Goal: Information Seeking & Learning: Learn about a topic

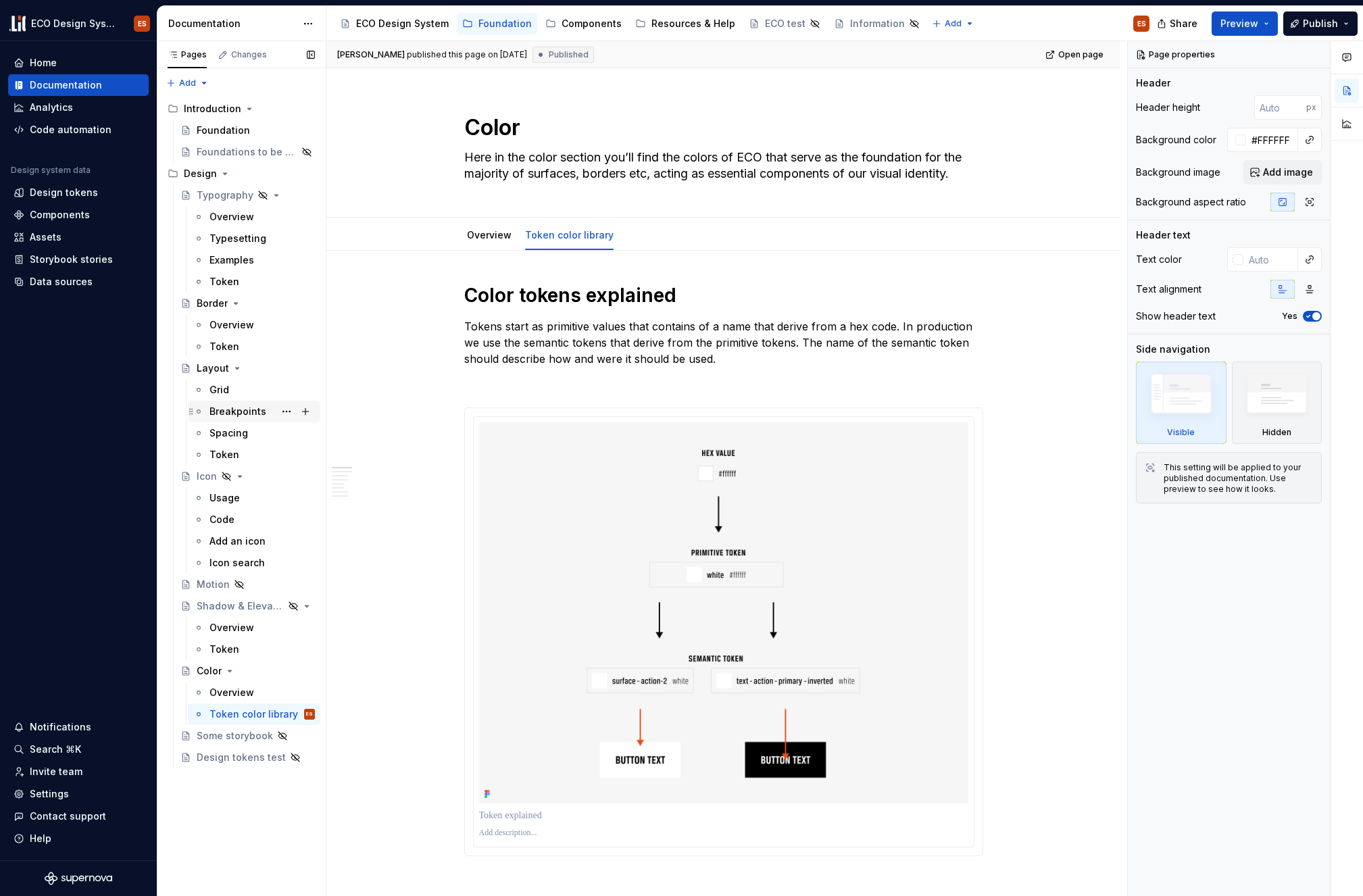
click at [224, 372] on div "Breakpoints" at bounding box center [237, 411] width 56 height 14
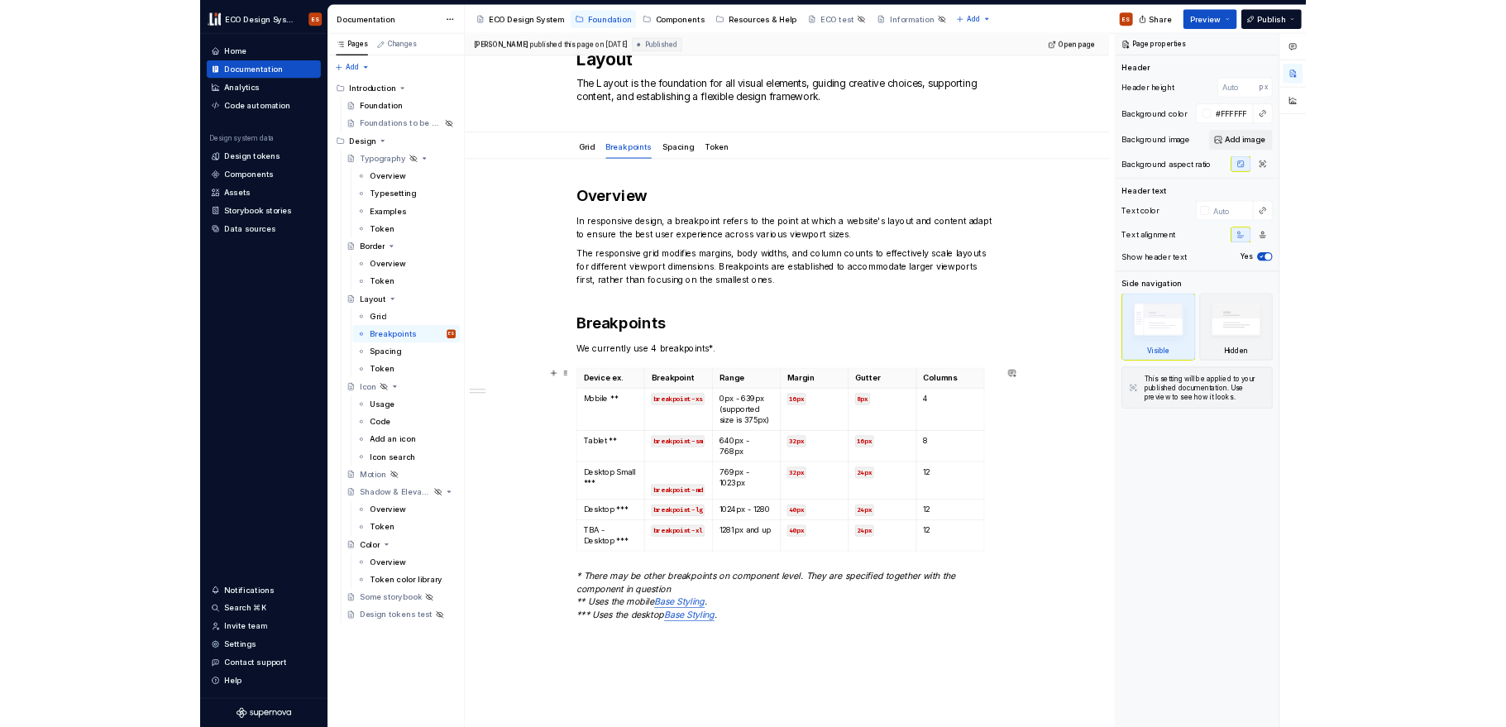
scroll to position [168, 0]
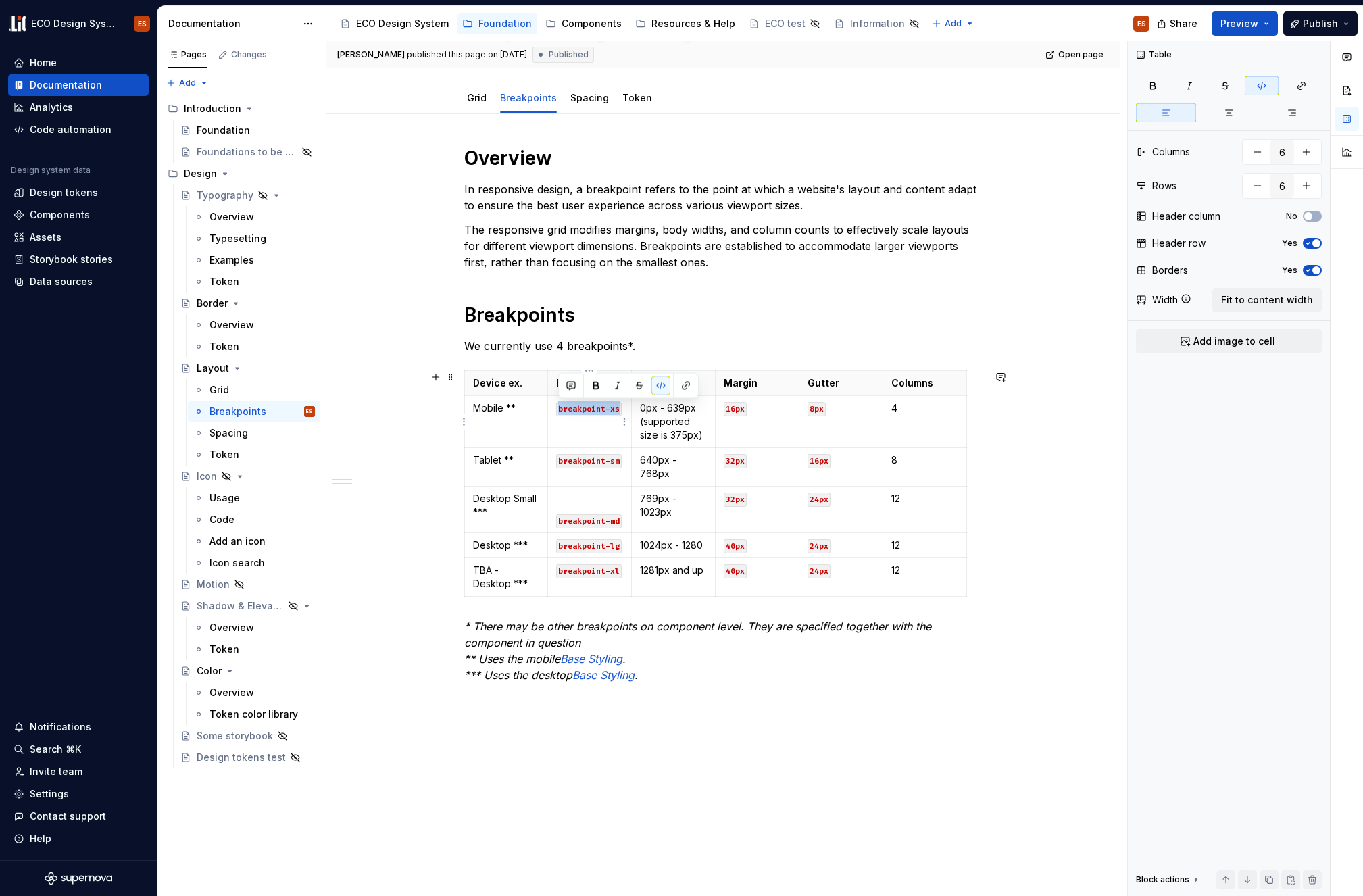
drag, startPoint x: 559, startPoint y: 410, endPoint x: 617, endPoint y: 410, distance: 58.0
click at [617, 372] on code "breakpoint-xs" at bounding box center [589, 408] width 65 height 14
click at [583, 372] on td "breakpoint-xs" at bounding box center [590, 422] width 84 height 52
drag, startPoint x: 561, startPoint y: 408, endPoint x: 619, endPoint y: 412, distance: 58.1
click at [619, 372] on code "breakpoint-xs" at bounding box center [589, 408] width 65 height 14
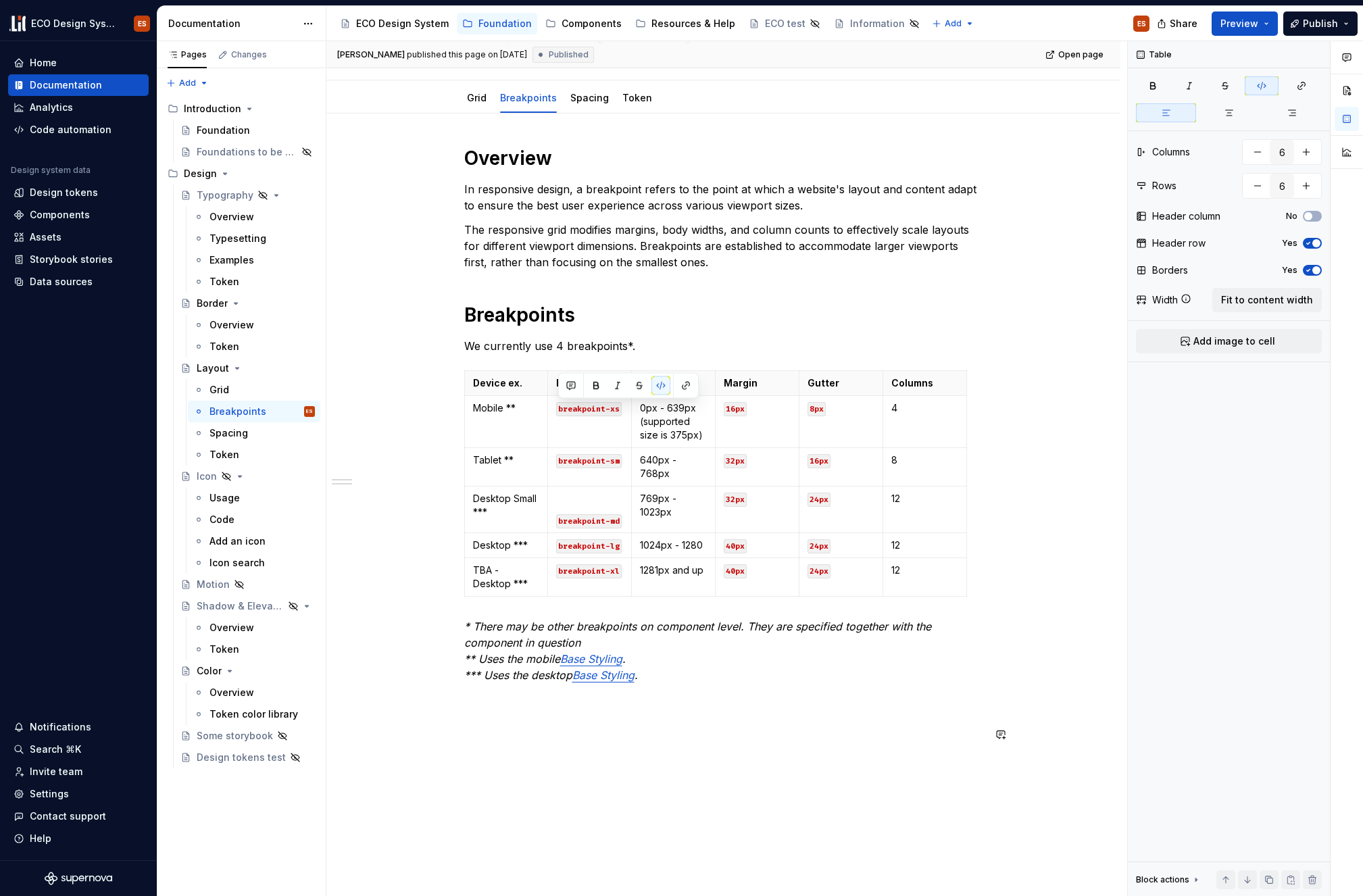
click at [623, 372] on p at bounding box center [723, 772] width 519 height 16
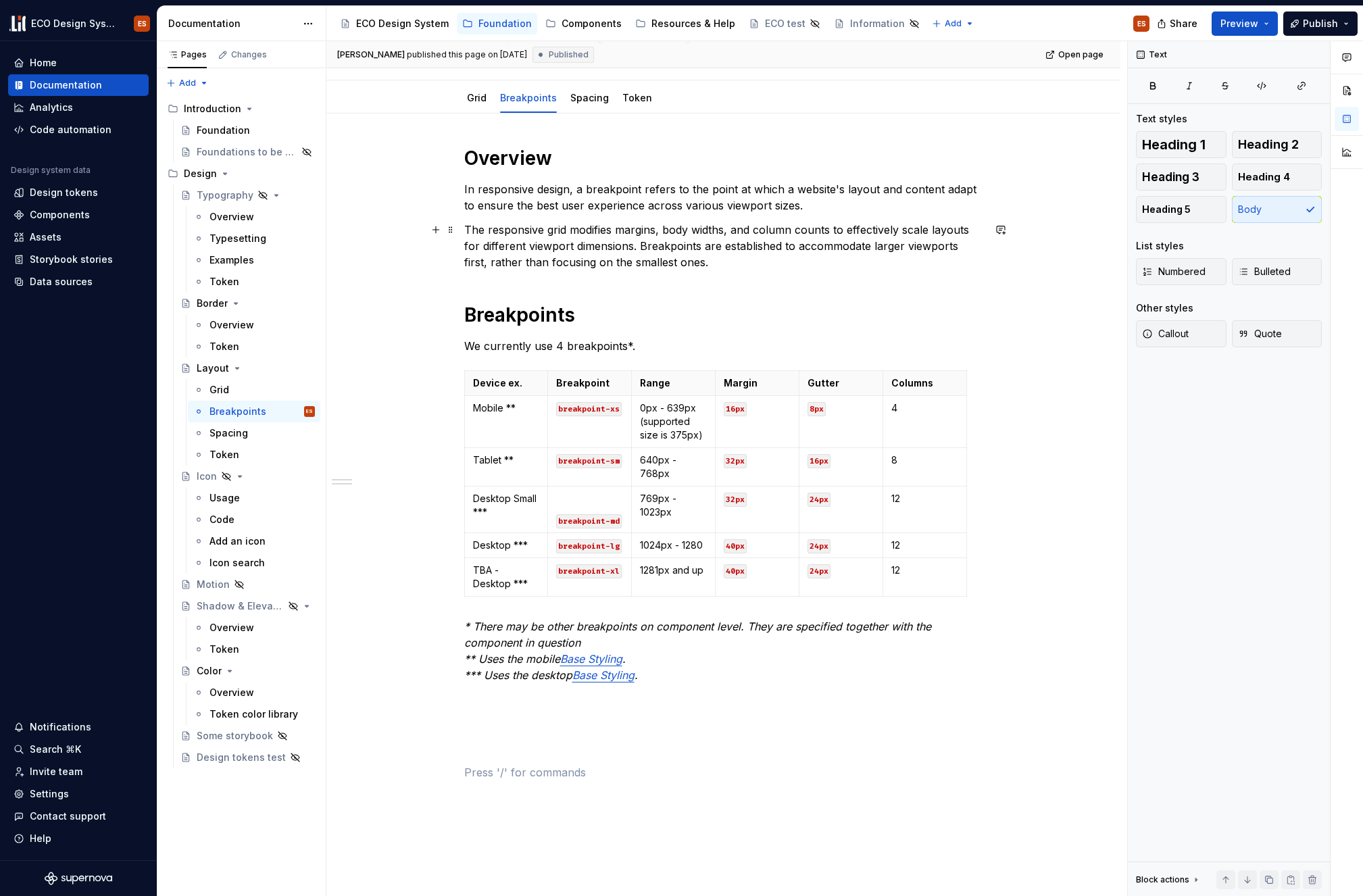
click at [713, 234] on p "The responsive grid modifies margins, body widths, and column counts to effecti…" at bounding box center [723, 246] width 519 height 49
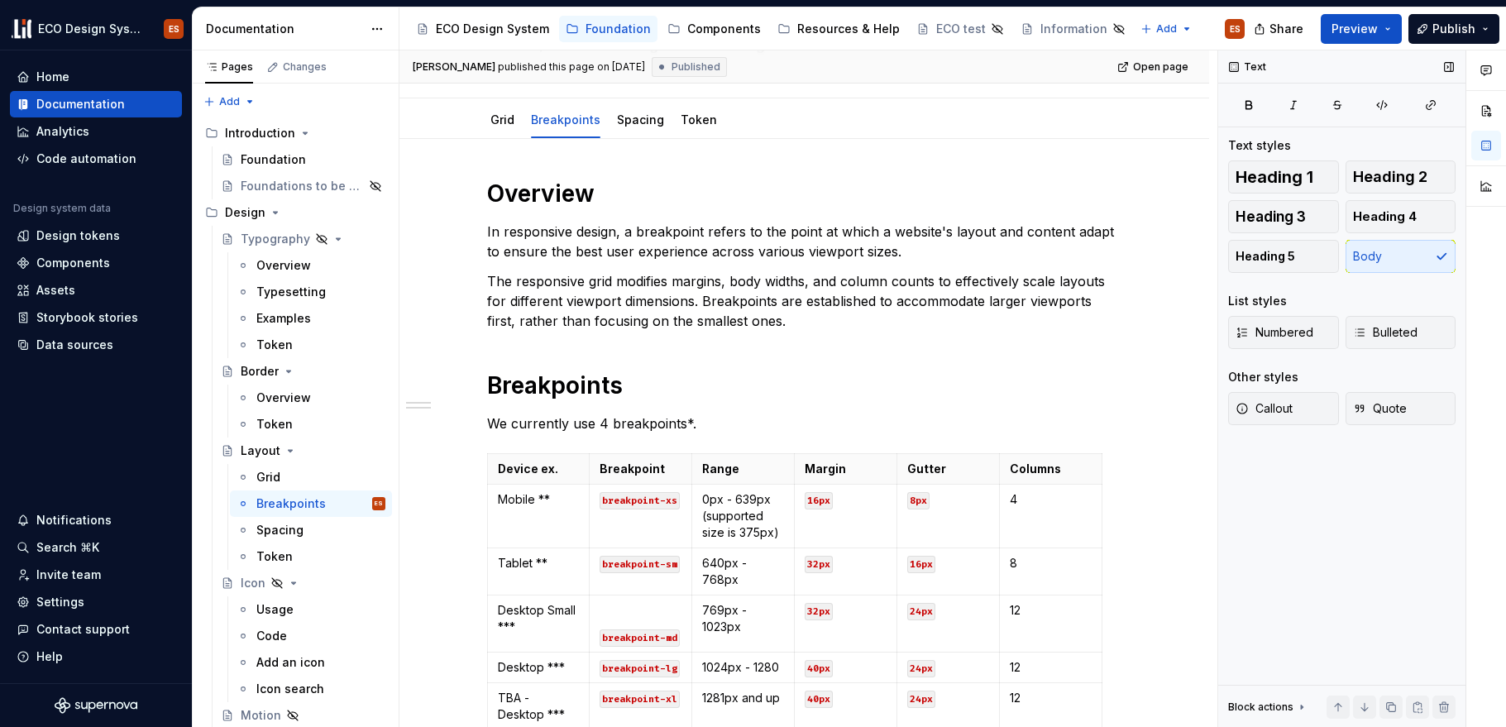
type textarea "*"
